Goal: Transaction & Acquisition: Purchase product/service

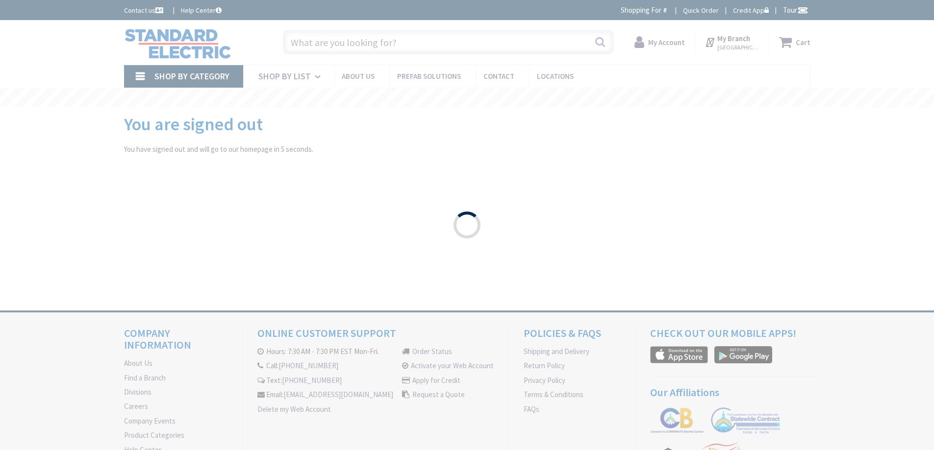
type input "Page [GEOGRAPHIC_DATA], [GEOGRAPHIC_DATA]"
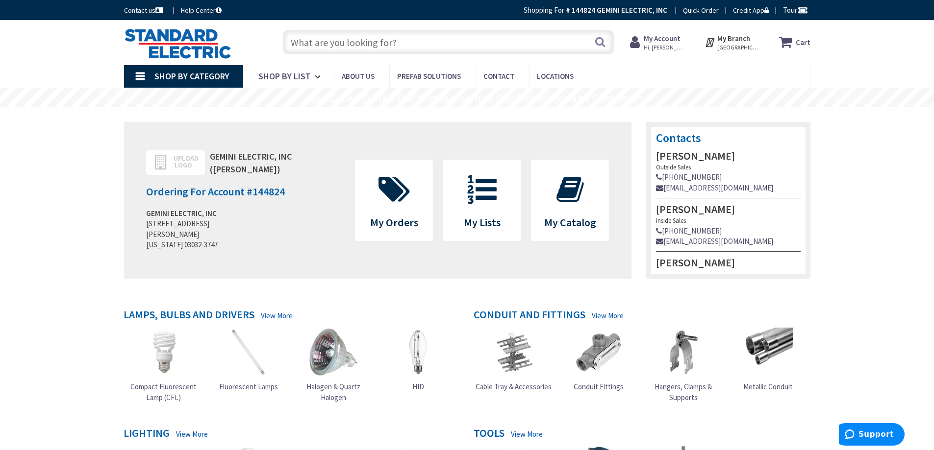
click at [396, 41] on input "text" at bounding box center [448, 42] width 331 height 25
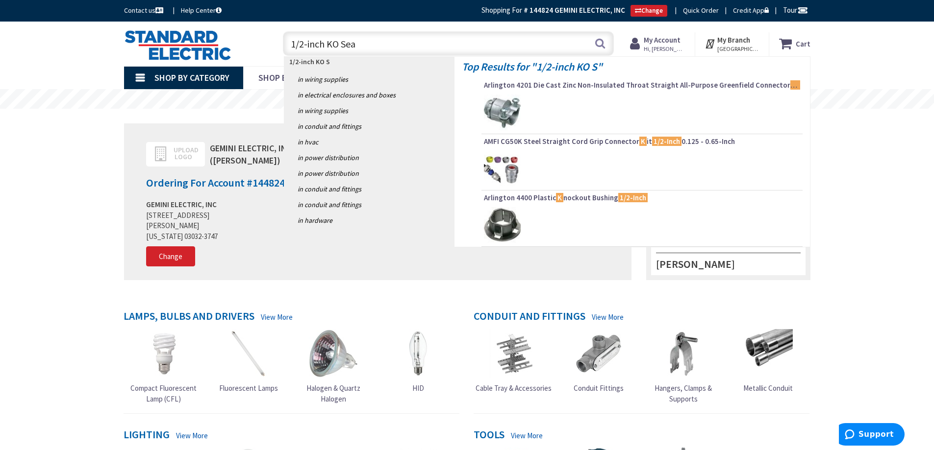
type input "1/2-inch KO Seal"
